Goal: Task Accomplishment & Management: Manage account settings

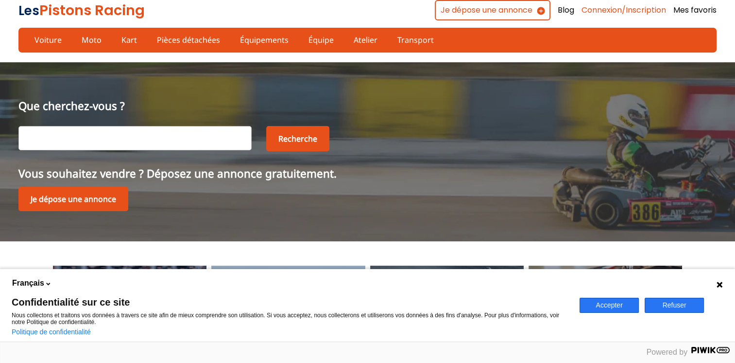
click at [617, 10] on link "Connexion/Inscription" at bounding box center [624, 10] width 85 height 11
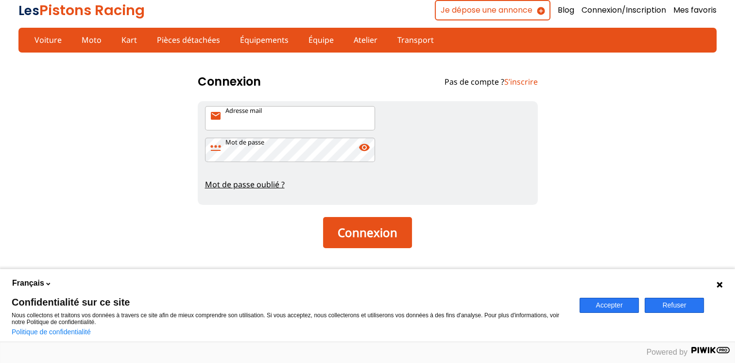
click at [296, 114] on input "Adresse mail mail" at bounding box center [290, 118] width 170 height 24
type input "philsidepdb@gmail.com"
click at [323, 217] on button "Connexion" at bounding box center [367, 232] width 89 height 31
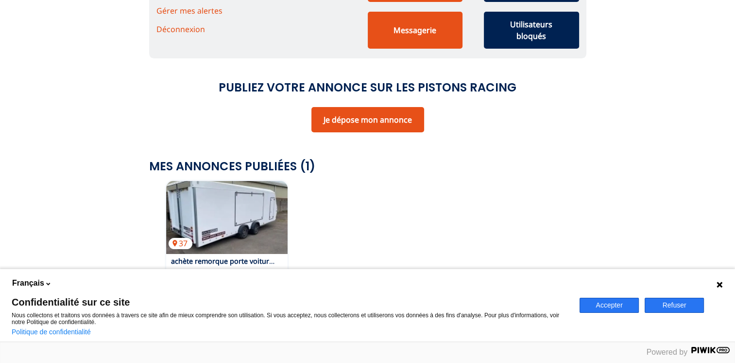
scroll to position [97, 0]
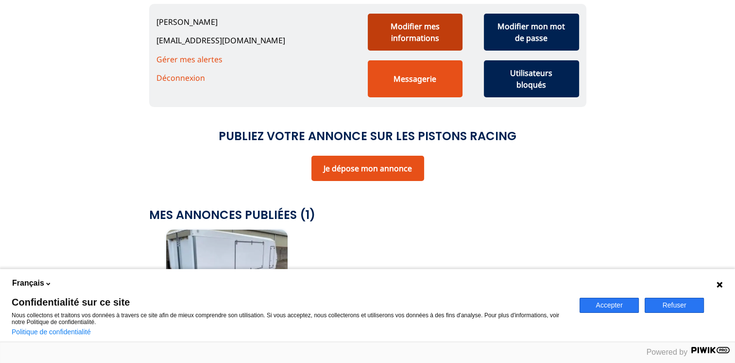
click at [435, 39] on button "Modifier mes informations" at bounding box center [415, 32] width 95 height 37
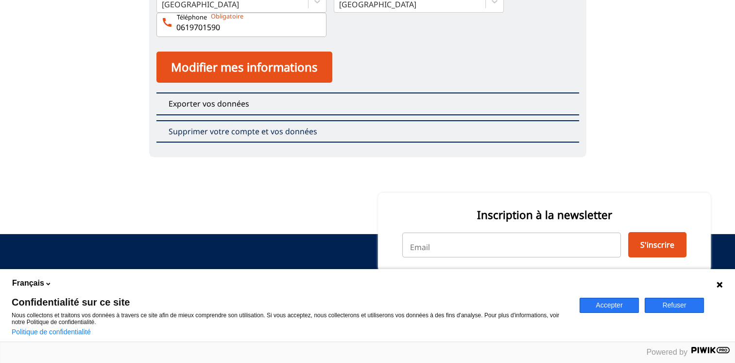
scroll to position [146, 0]
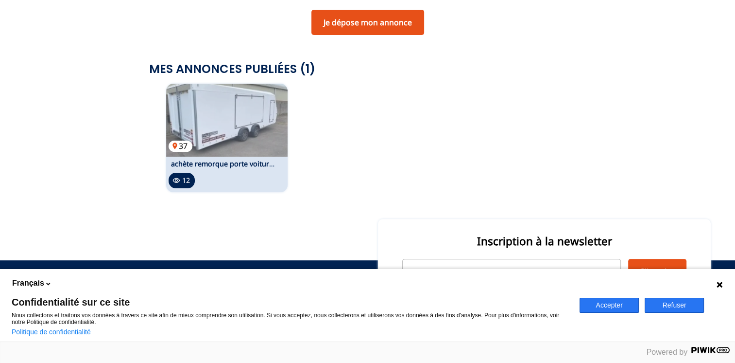
scroll to position [292, 0]
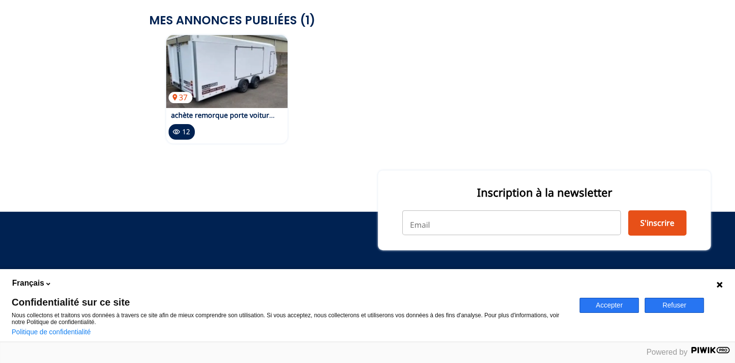
click at [670, 300] on button "Refuser" at bounding box center [674, 304] width 59 height 15
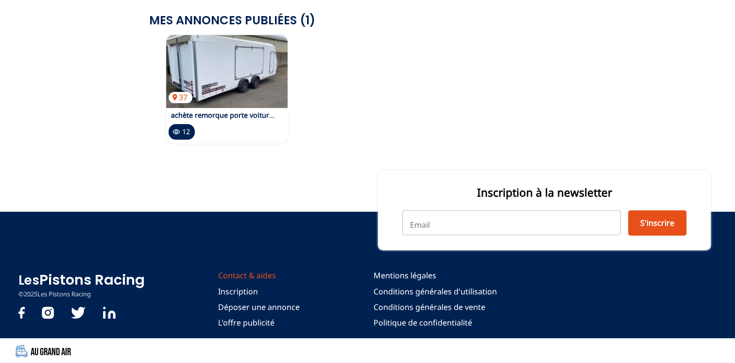
click at [267, 278] on link "Contact & aides" at bounding box center [259, 275] width 82 height 11
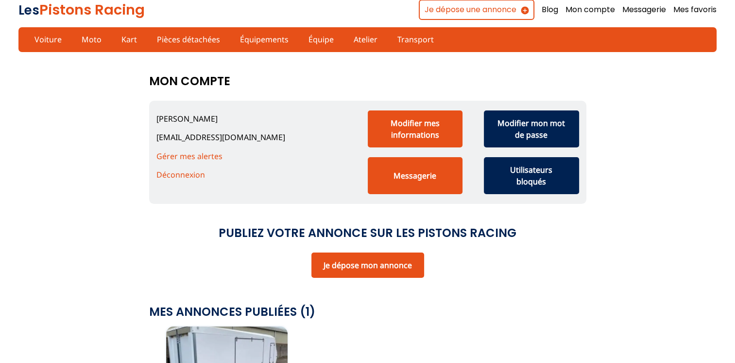
scroll to position [146, 0]
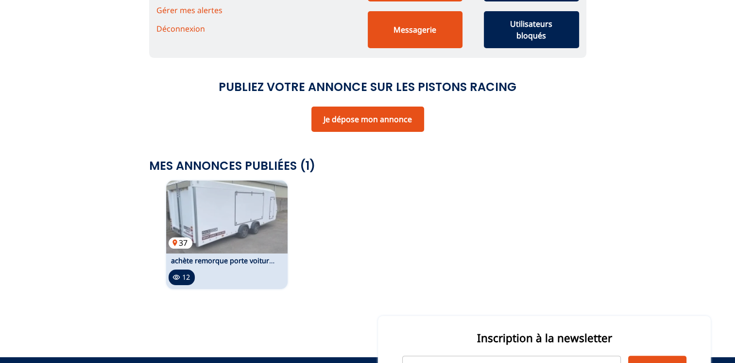
click at [254, 209] on img at bounding box center [227, 216] width 122 height 73
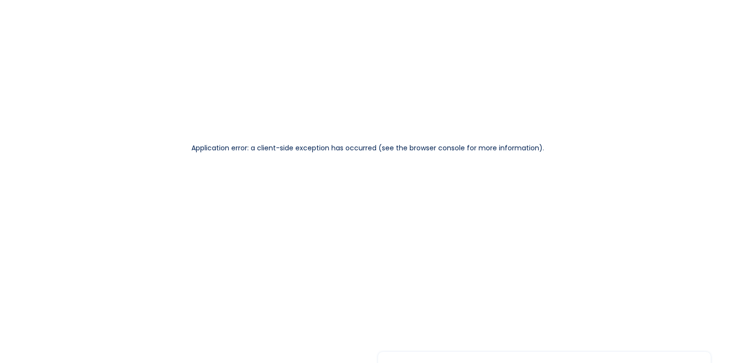
scroll to position [146, 0]
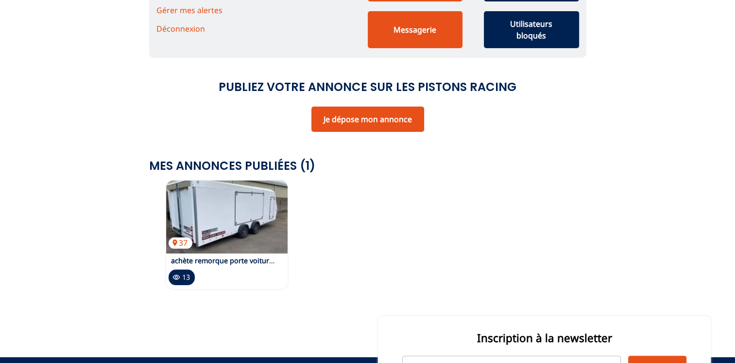
scroll to position [146, 0]
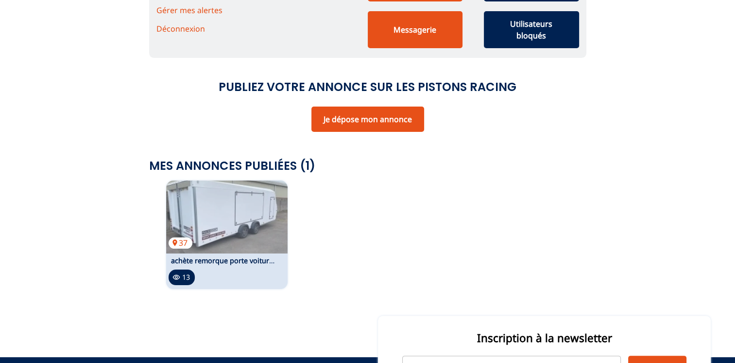
click at [227, 262] on link "achète remorque porte voiture brian james style race sport 5.50 intérieur" at bounding box center [300, 260] width 258 height 9
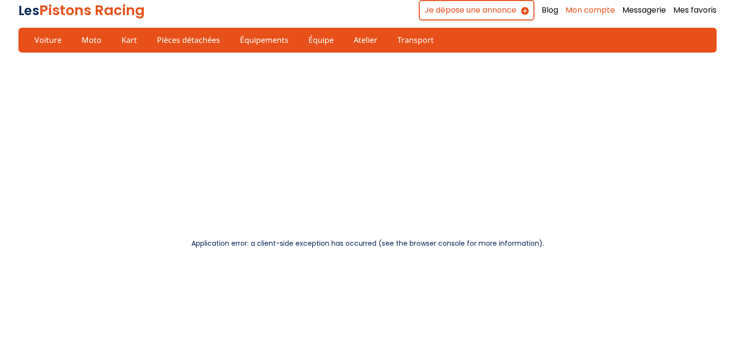
click at [591, 11] on link "Mon compte" at bounding box center [591, 10] width 50 height 11
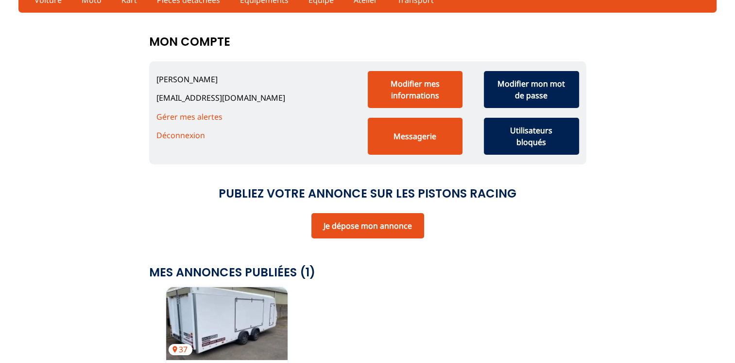
scroll to position [97, 0]
